Goal: Task Accomplishment & Management: Complete application form

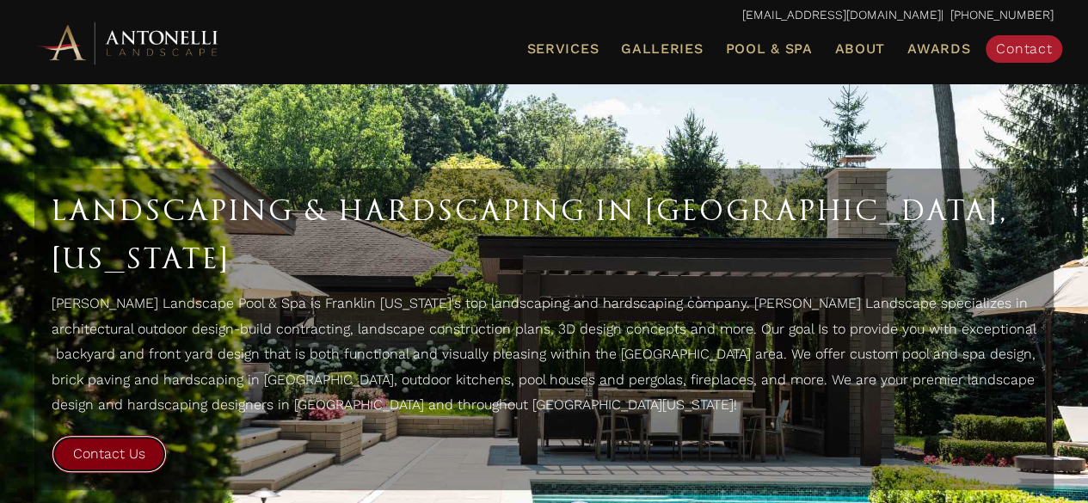
click at [112, 445] on span "Contact Us" at bounding box center [109, 453] width 72 height 16
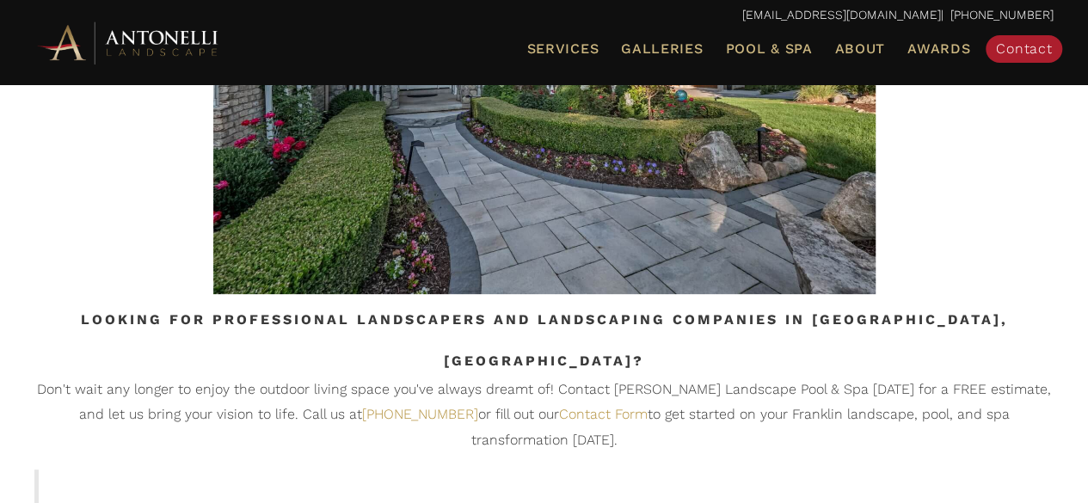
scroll to position [3389, 0]
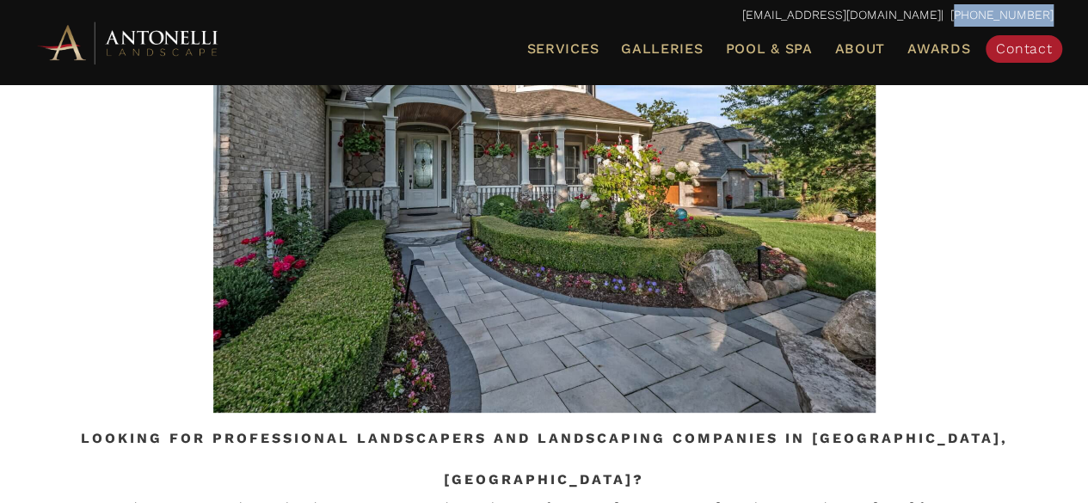
drag, startPoint x: 1057, startPoint y: 15, endPoint x: 970, endPoint y: 17, distance: 86.9
click at [970, 17] on div "info@antonellilandscape.com | 888-567-2846" at bounding box center [543, 15] width 1053 height 31
copy p "888-567-2846"
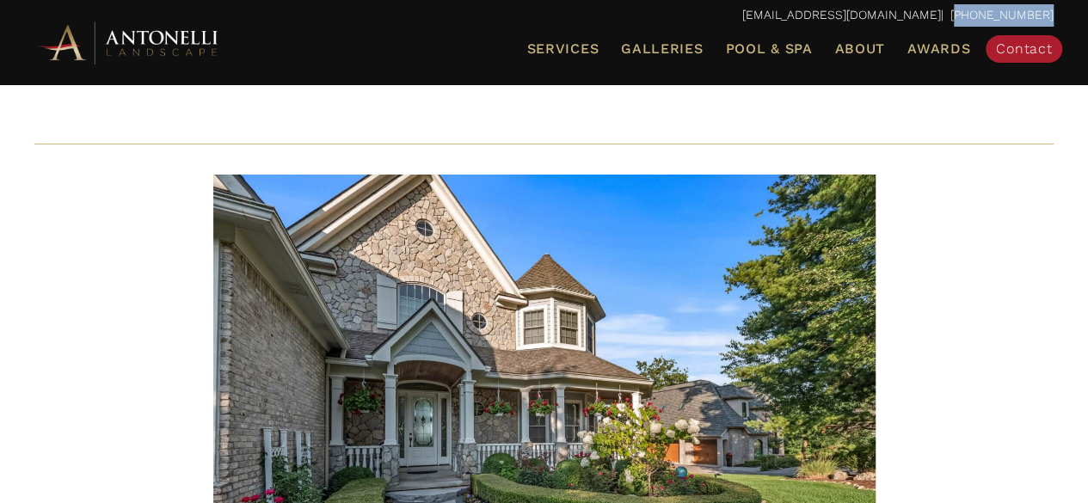
scroll to position [2701, 0]
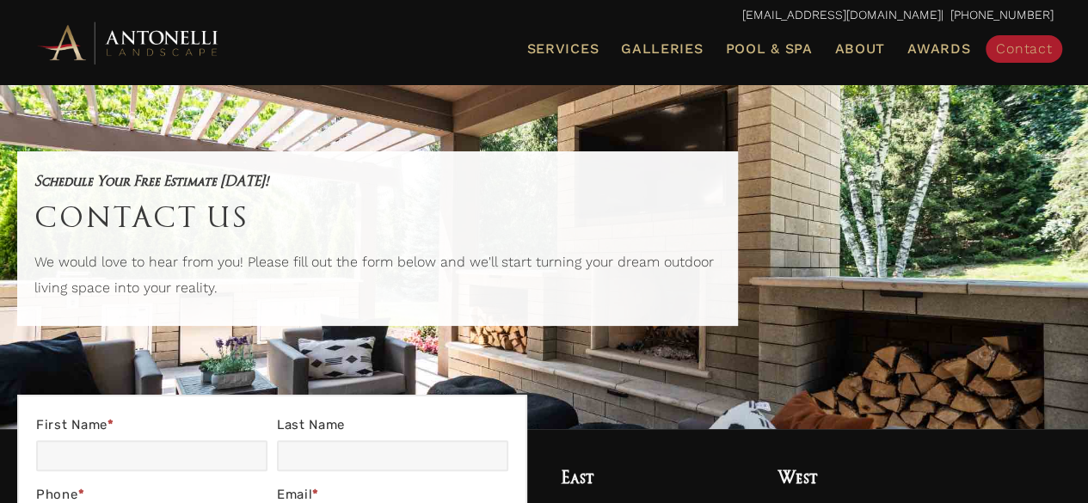
scroll to position [86, 0]
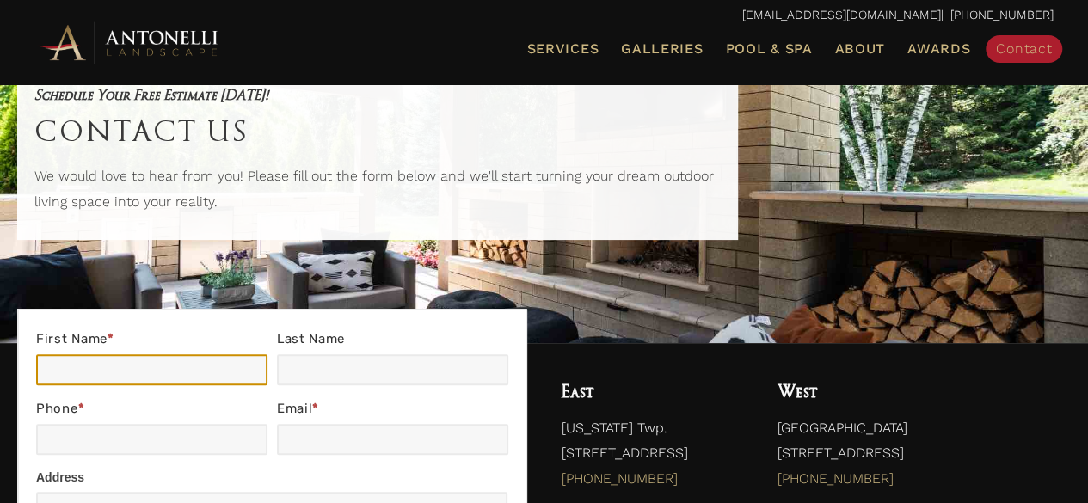
click at [117, 367] on input "First Name *" at bounding box center [151, 369] width 231 height 31
type input "Shathi"
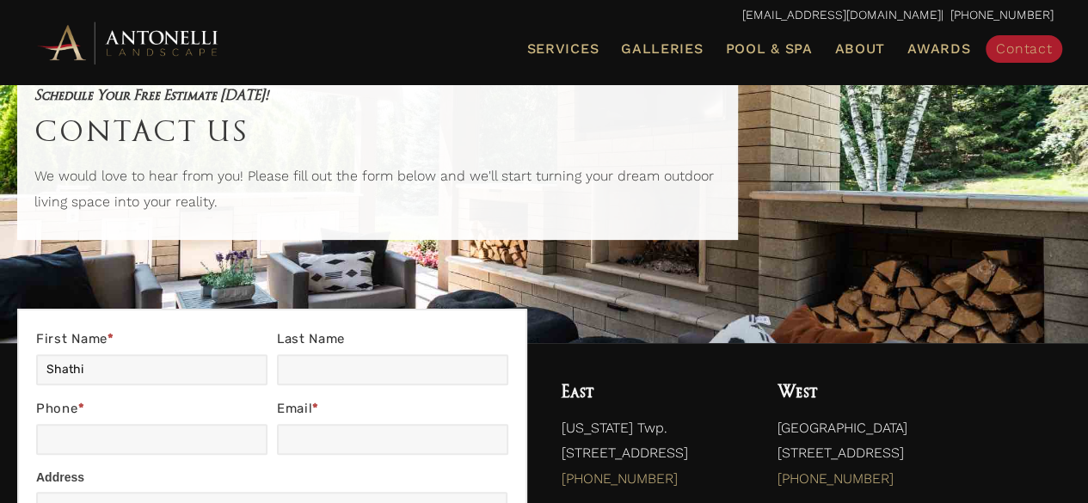
type input "Broker"
type input "9178304394"
type input "aug2112@businessbrokersleads.com"
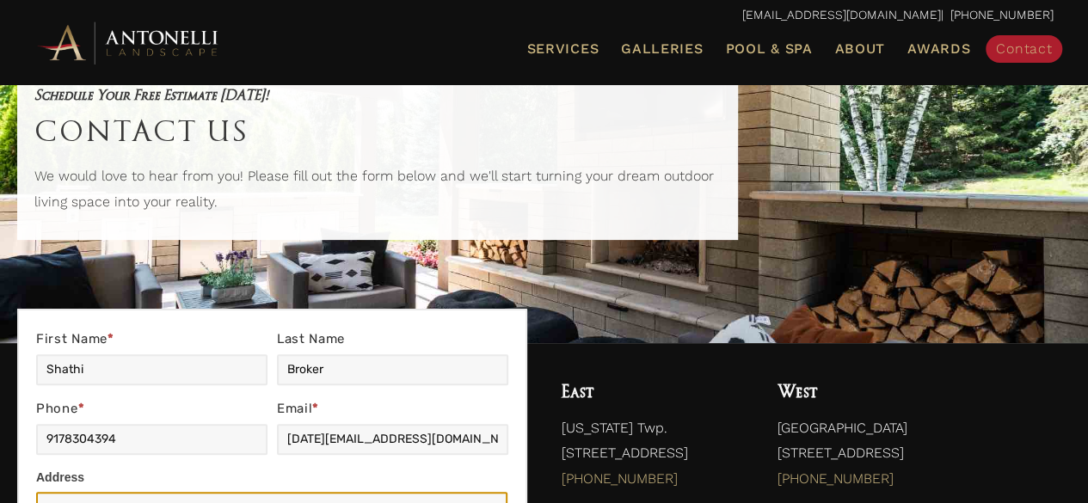
type input "Wayne County, MI"
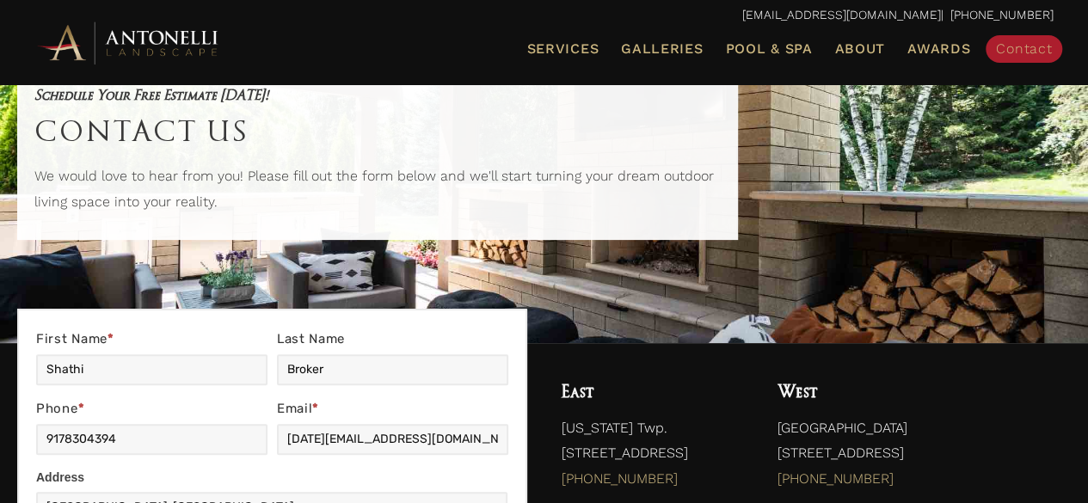
type input "Detroit, MI"
type input "Wayne County, MI Detroit, MI"
type input "48061"
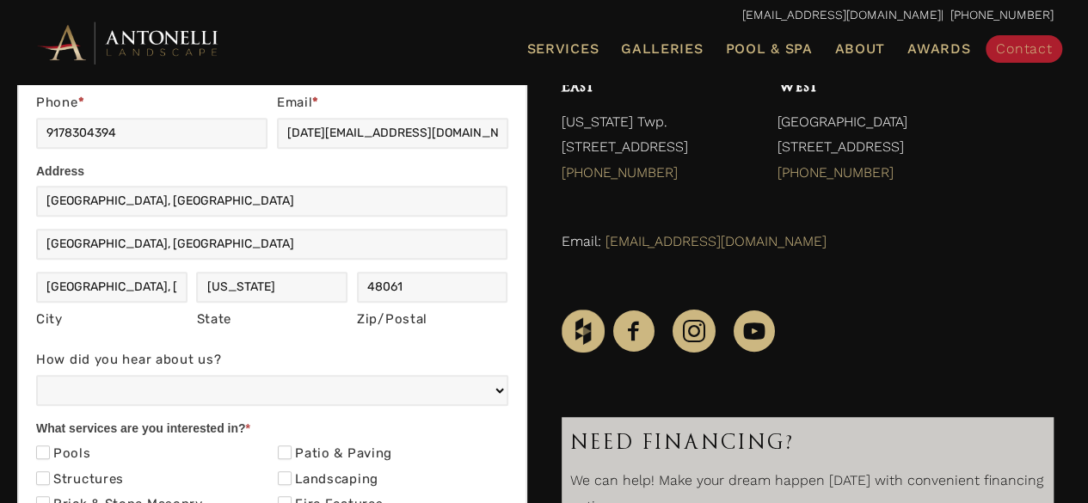
scroll to position [430, 0]
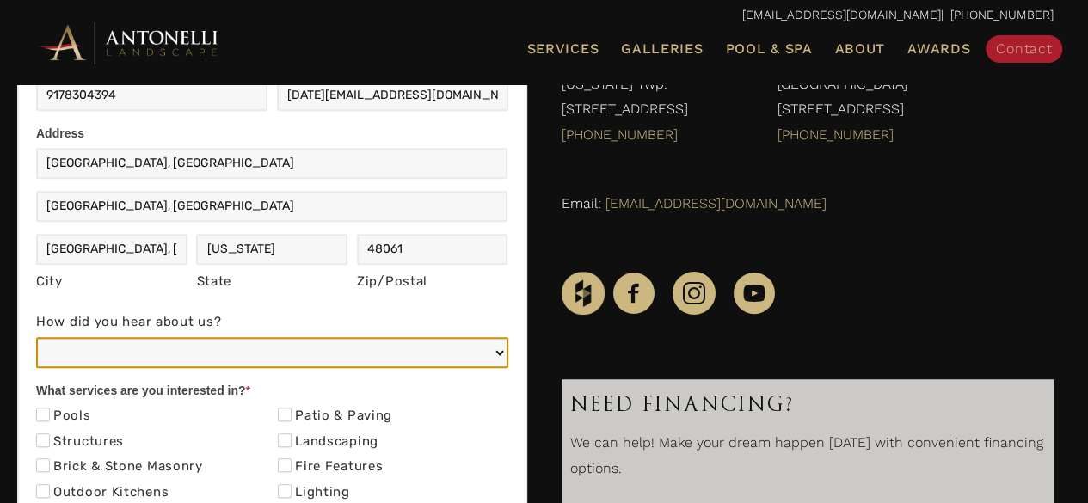
click at [130, 356] on select "Web/Google Search Social Media (e.g. Facebook, Instagram, LinkedIn) Referral (F…" at bounding box center [272, 352] width 472 height 31
select select "Other"
click at [36, 337] on select "Web/Google Search Social Media (e.g. Facebook, Instagram, LinkedIn) Referral (F…" at bounding box center [272, 352] width 472 height 31
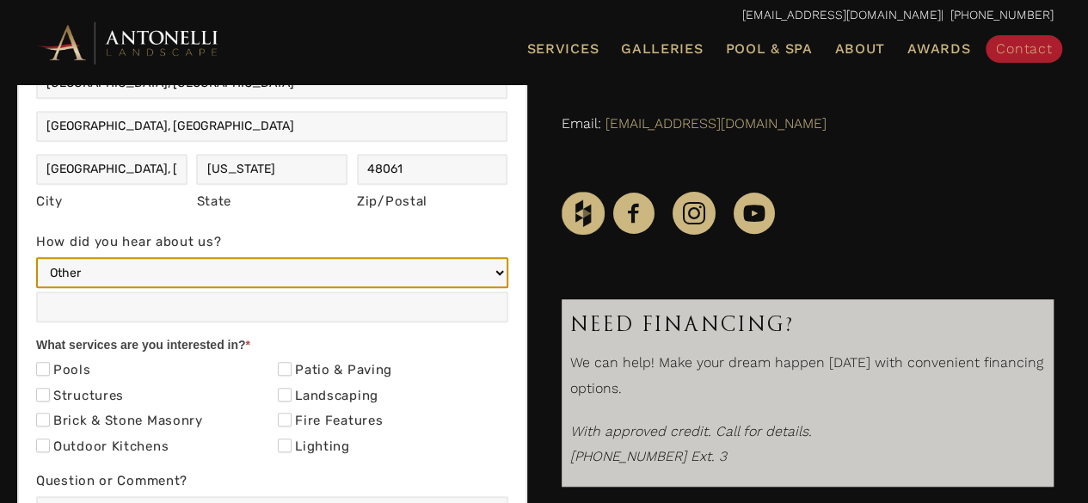
scroll to position [602, 0]
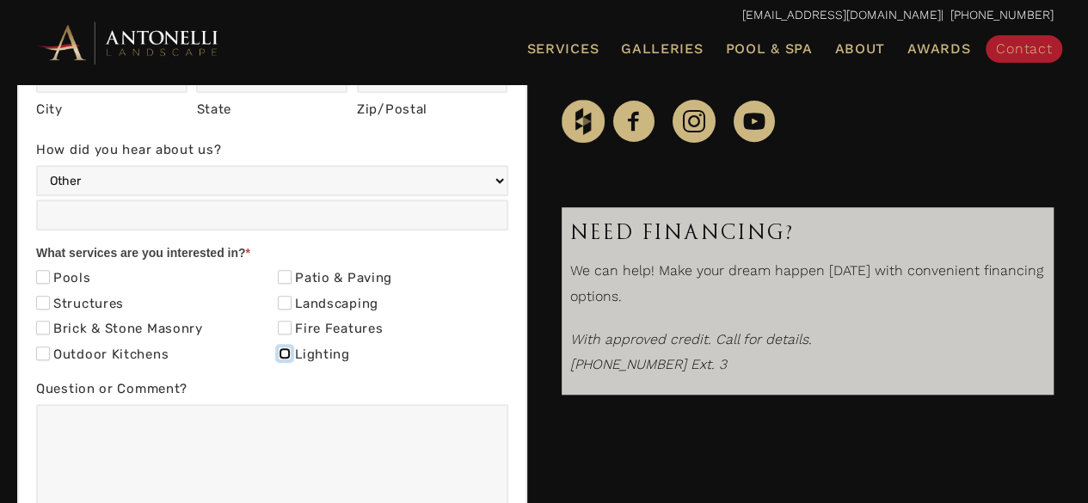
click at [279, 353] on input "Lighting" at bounding box center [285, 353] width 14 height 14
checkbox input "true"
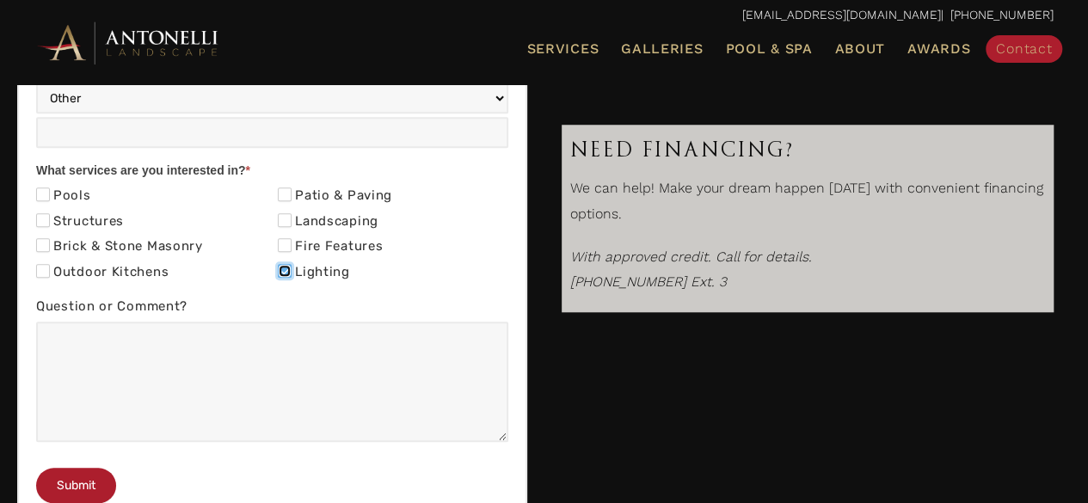
scroll to position [774, 0]
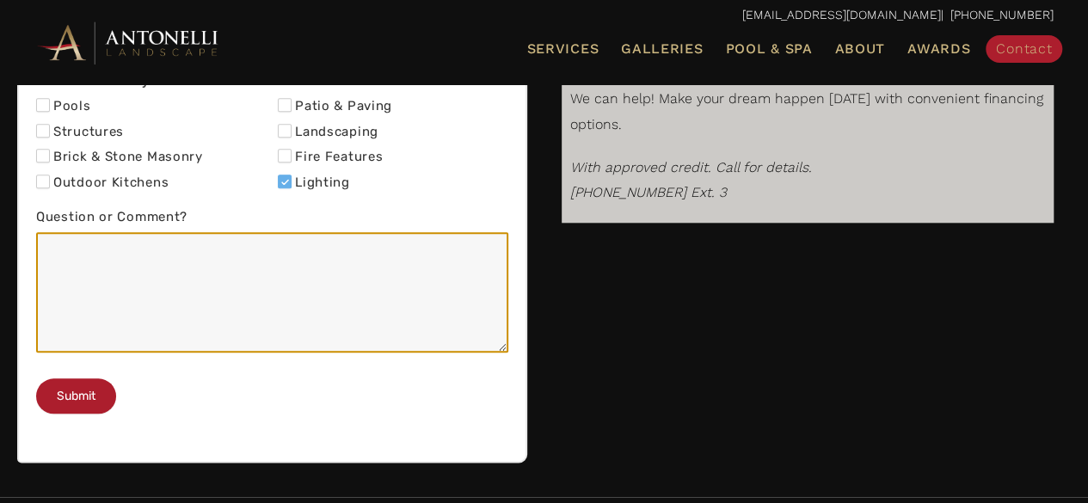
click at [122, 275] on textarea "Question or Comment?" at bounding box center [272, 292] width 472 height 120
paste textarea "Are you interested in Selling your Business? Hi , my name is Shathi and I am a …"
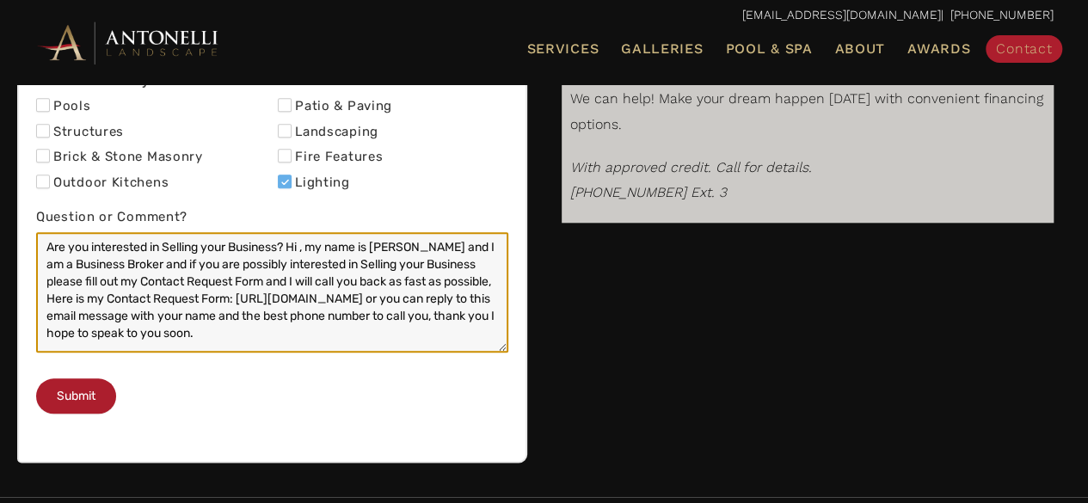
scroll to position [7, 0]
type textarea "Are you interested in Selling your Business? Hi , my name is Shathi and I am a …"
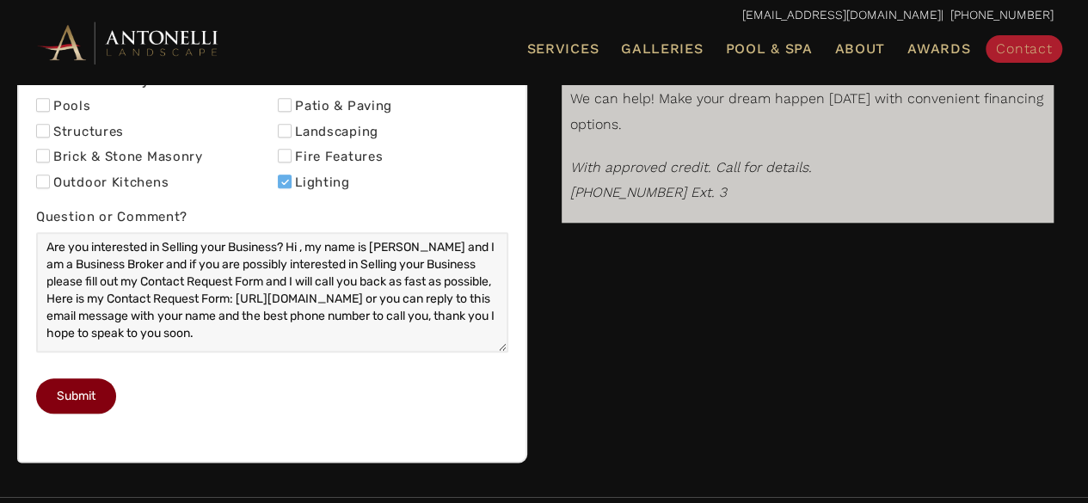
click at [89, 414] on button "Submit" at bounding box center [76, 395] width 80 height 35
